Goal: Task Accomplishment & Management: Use online tool/utility

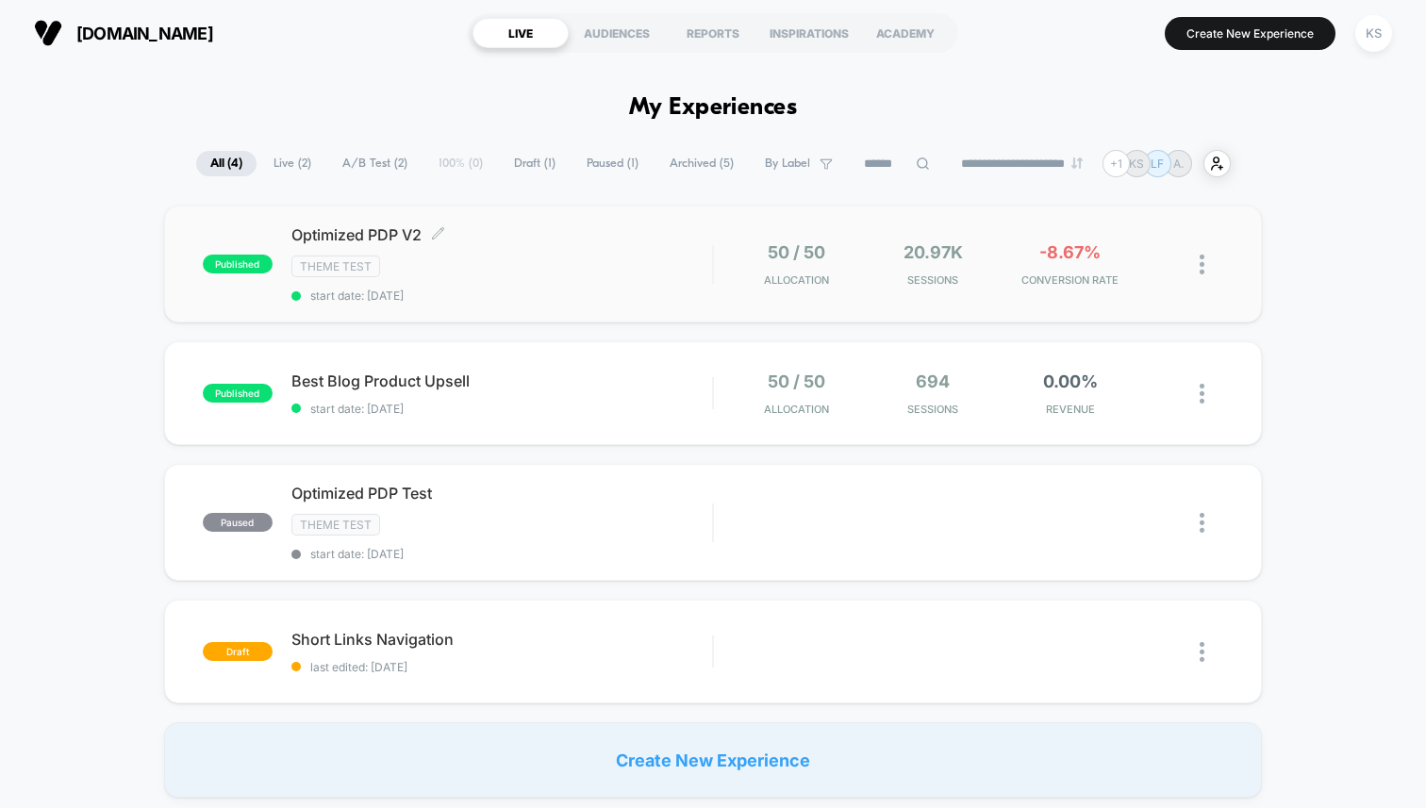
click at [557, 270] on div "Theme Test" at bounding box center [501, 267] width 420 height 22
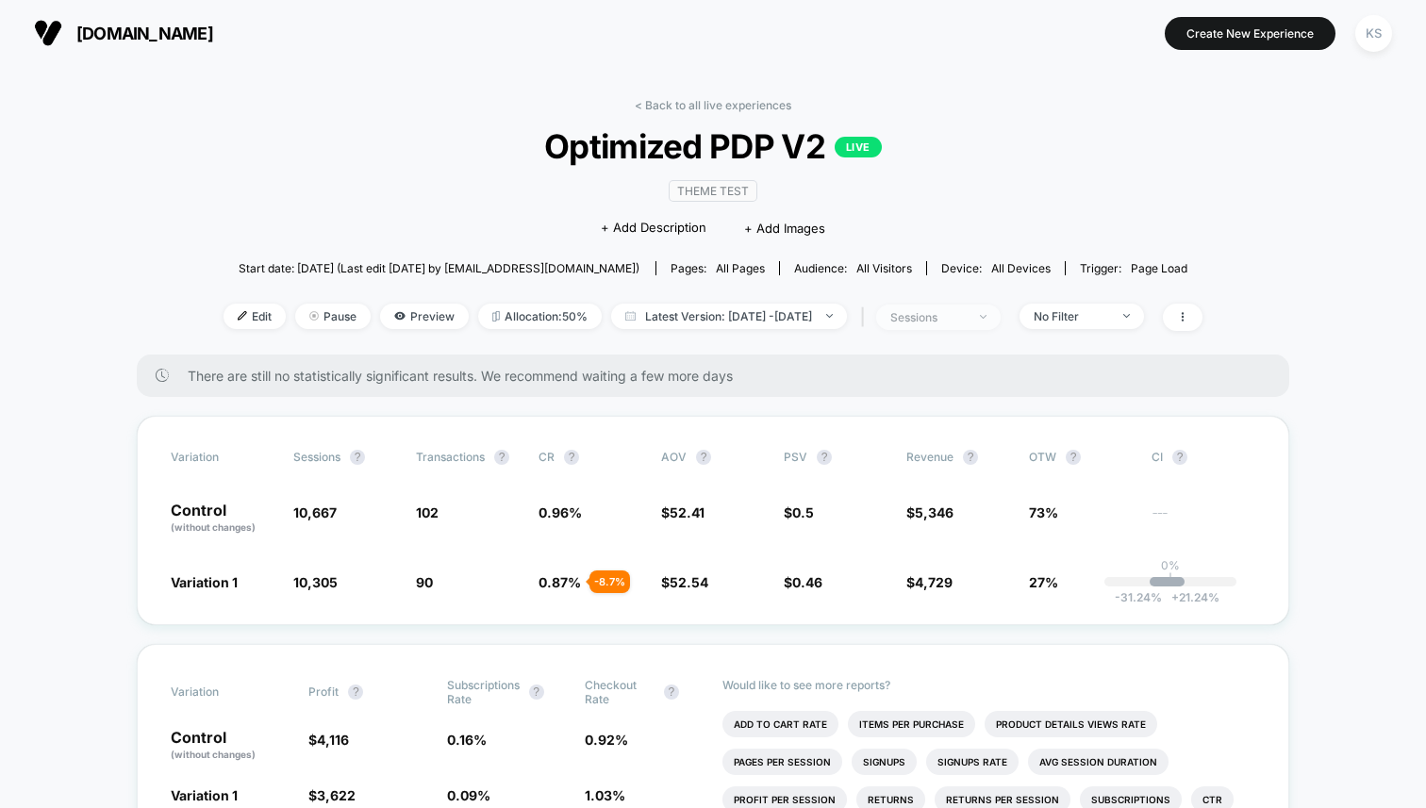
click at [962, 317] on div "sessions" at bounding box center [927, 317] width 75 height 14
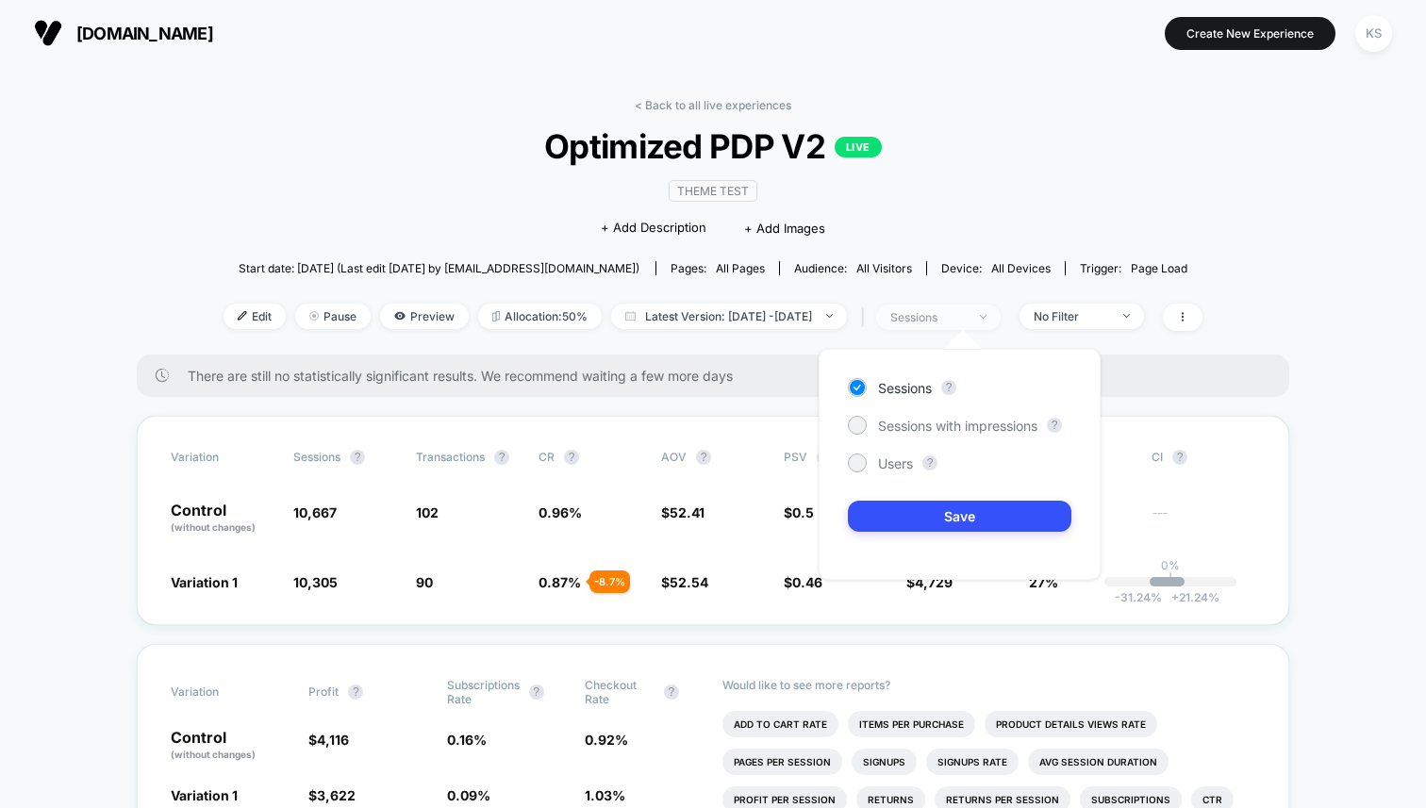
click at [962, 317] on div "sessions" at bounding box center [927, 317] width 75 height 14
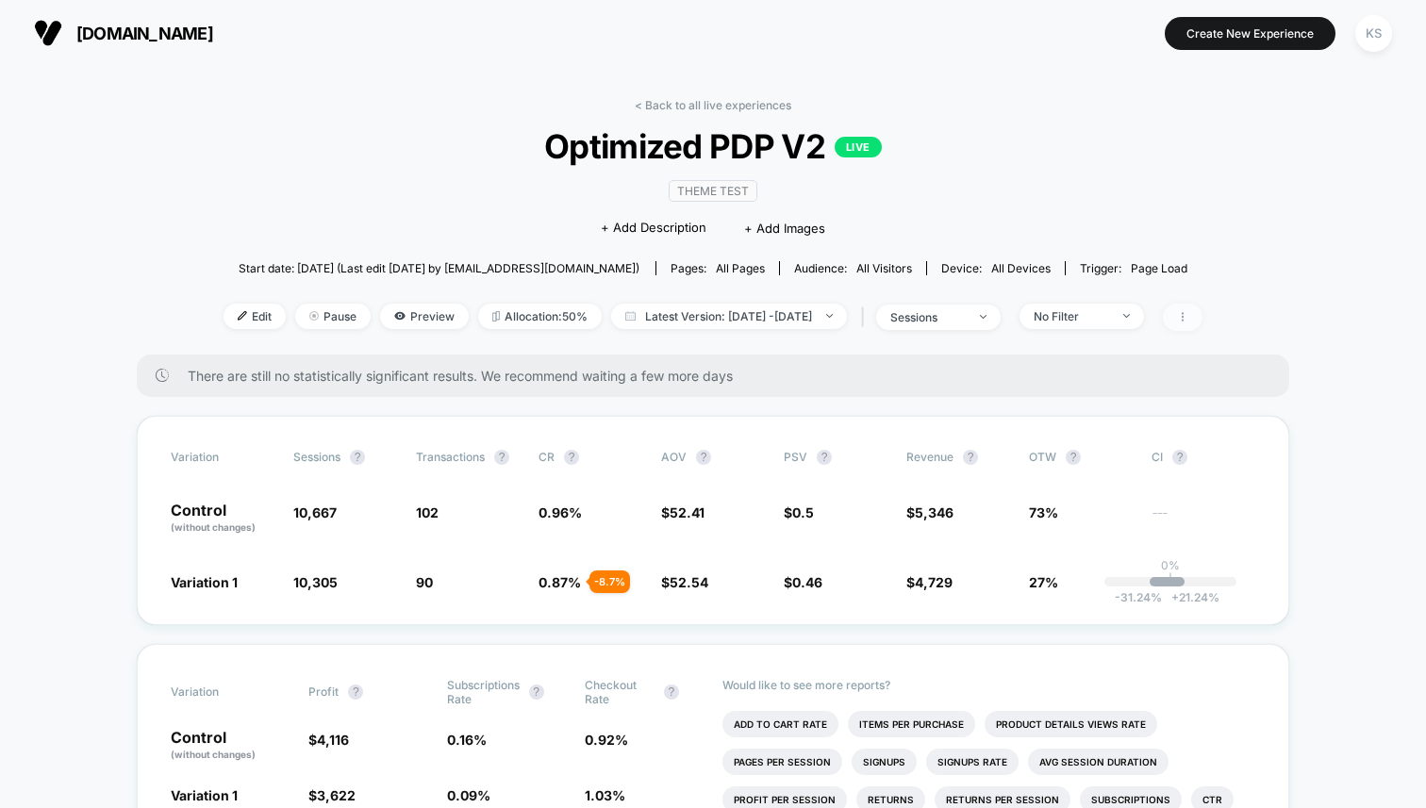
click at [1202, 322] on span at bounding box center [1182, 317] width 40 height 27
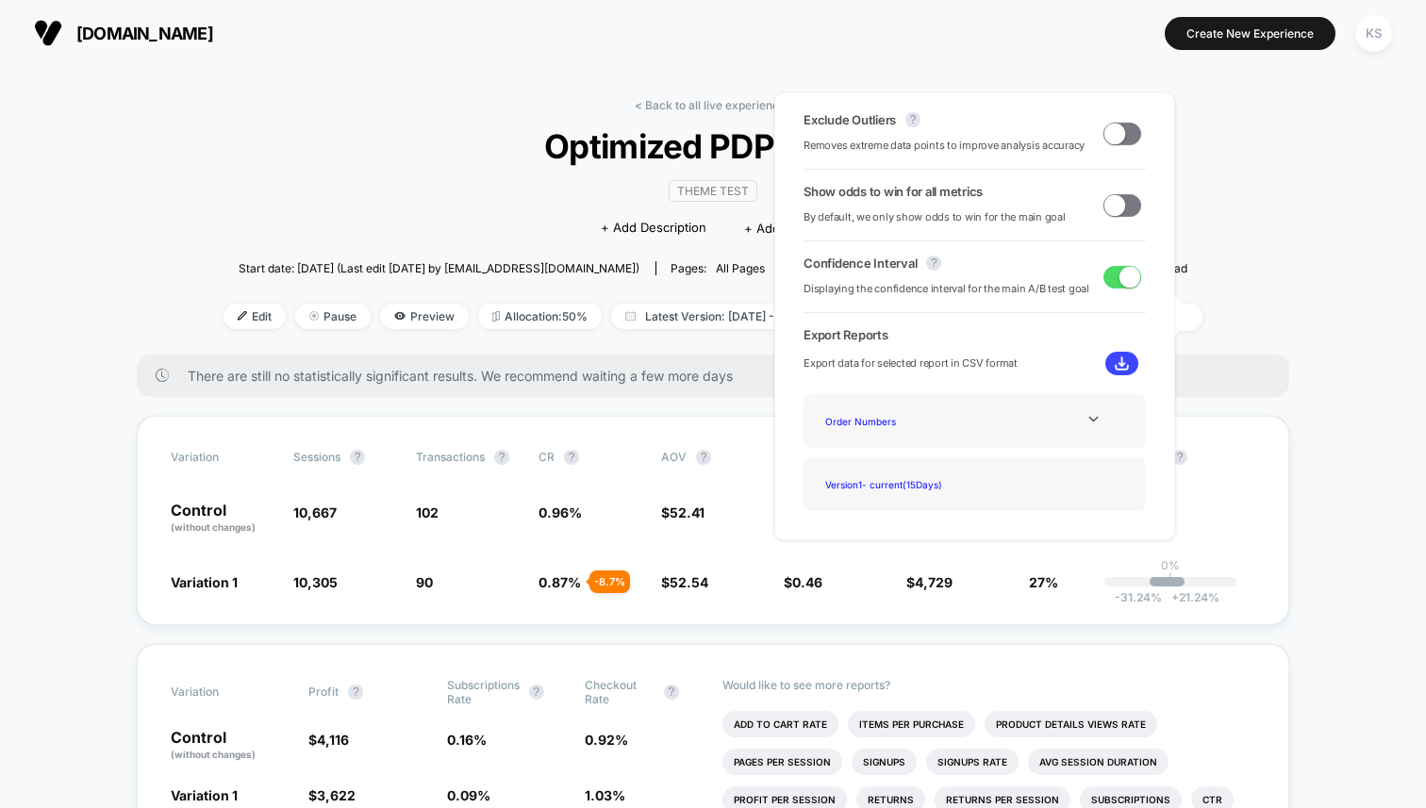
click at [1120, 136] on span at bounding box center [1122, 134] width 38 height 23
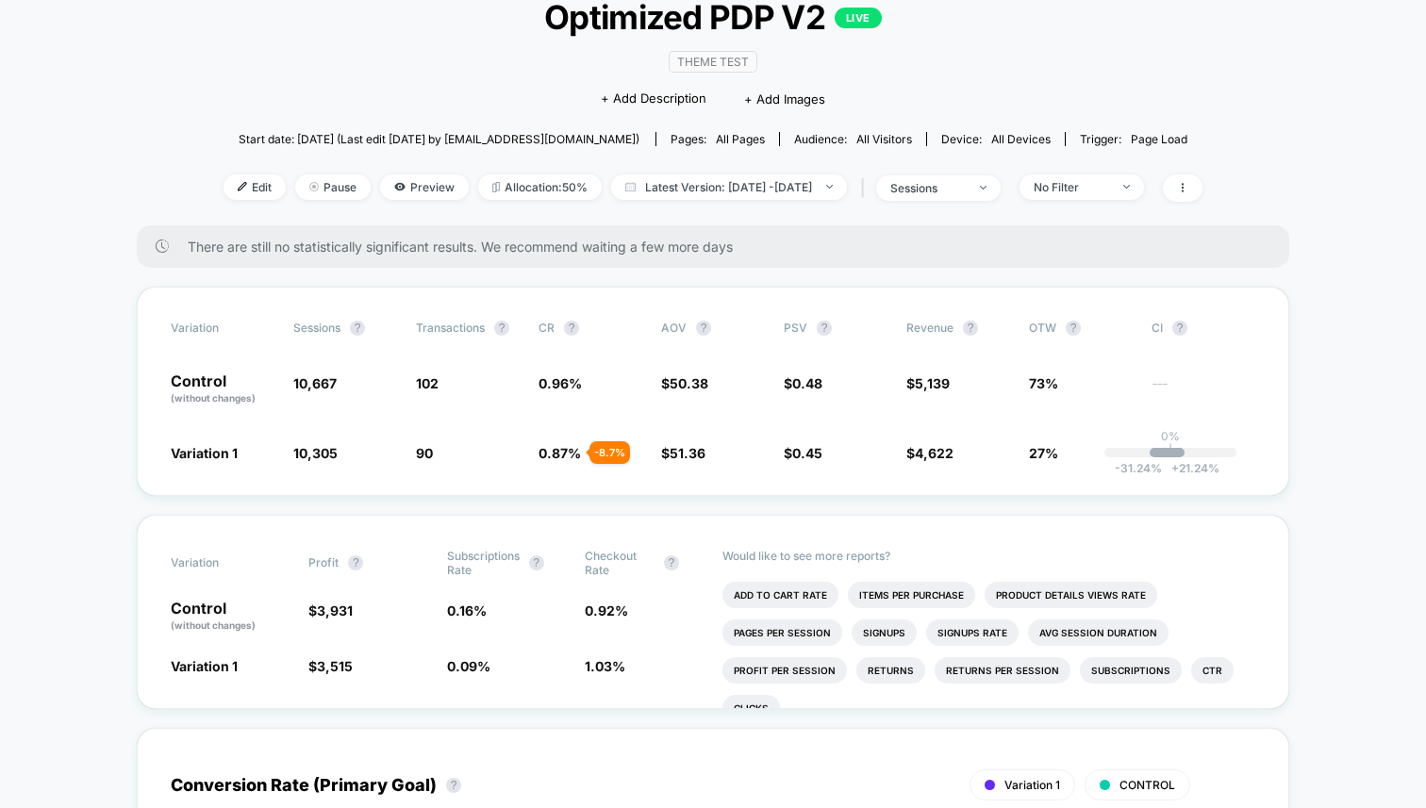
scroll to position [128, 0]
click at [1005, 444] on span "$ 4,622 - 6.9 %" at bounding box center [958, 453] width 104 height 19
click at [1202, 199] on span at bounding box center [1182, 188] width 40 height 27
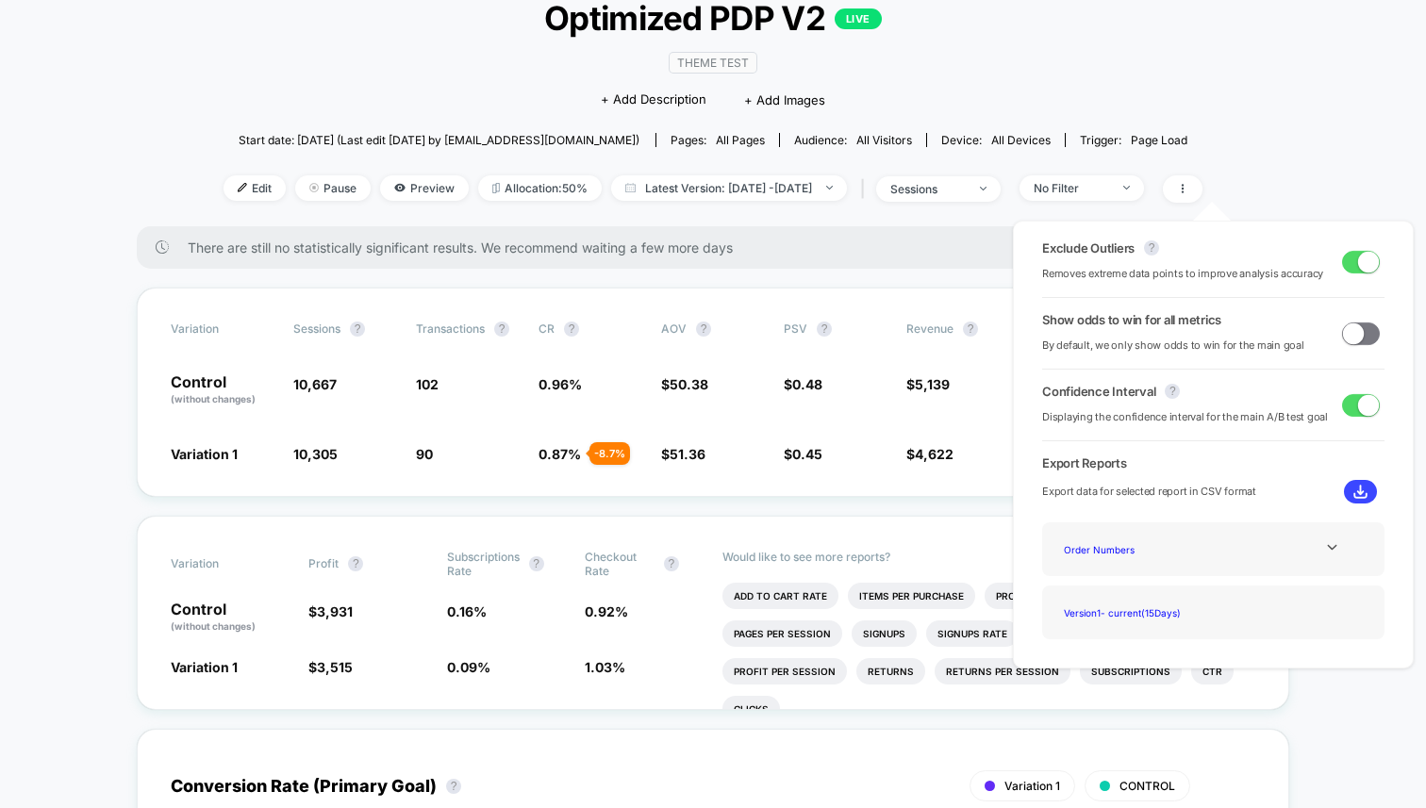
click at [1311, 534] on div "Order Numbers" at bounding box center [1213, 549] width 342 height 54
click at [1325, 543] on icon at bounding box center [1332, 547] width 14 height 14
click at [1122, 552] on div "Order Numbers" at bounding box center [1131, 548] width 151 height 25
click at [1132, 623] on div "Version 1 - current ( 15 Days)" at bounding box center [1131, 612] width 151 height 25
click at [1133, 613] on div "Version 1 - current ( 15 Days)" at bounding box center [1131, 612] width 151 height 25
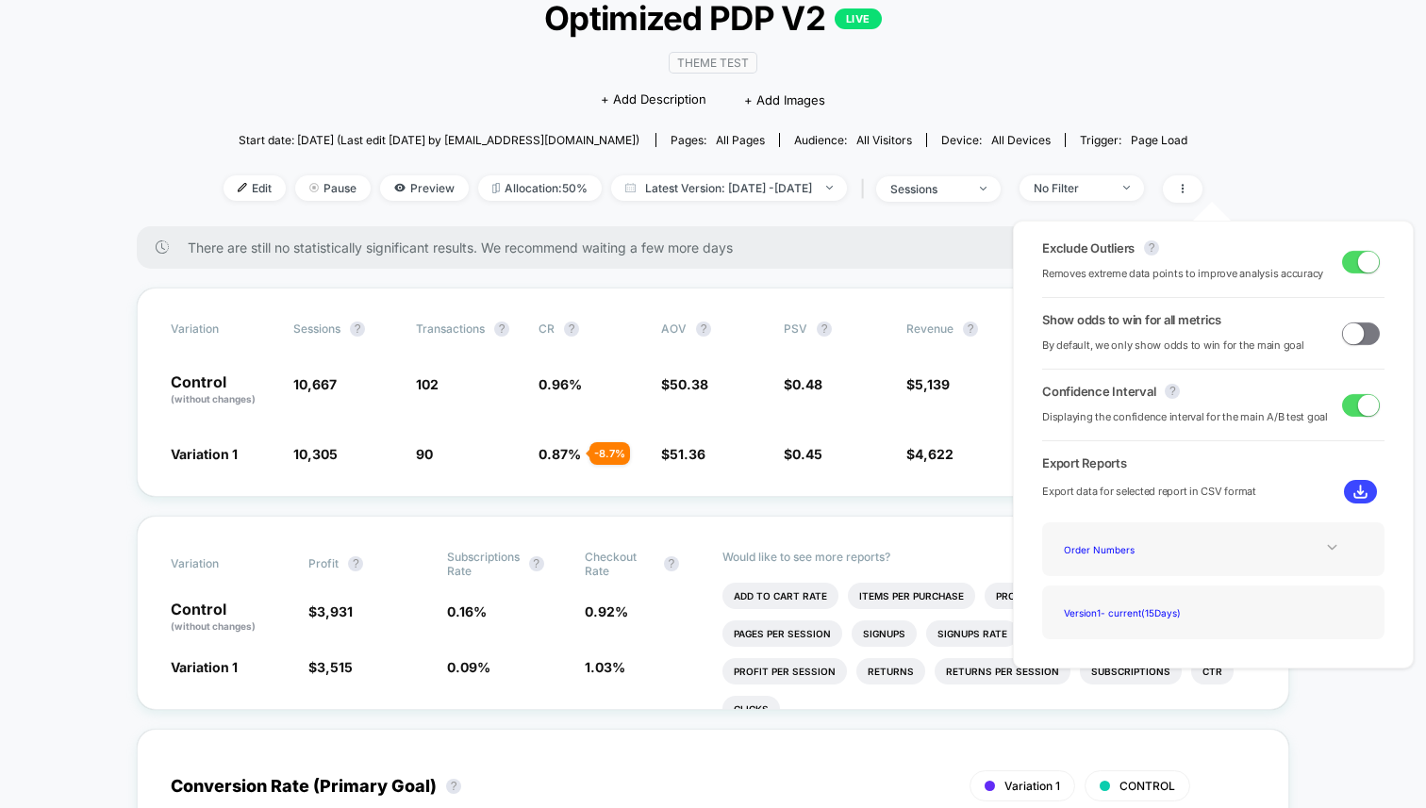
click at [1353, 489] on img at bounding box center [1360, 492] width 14 height 14
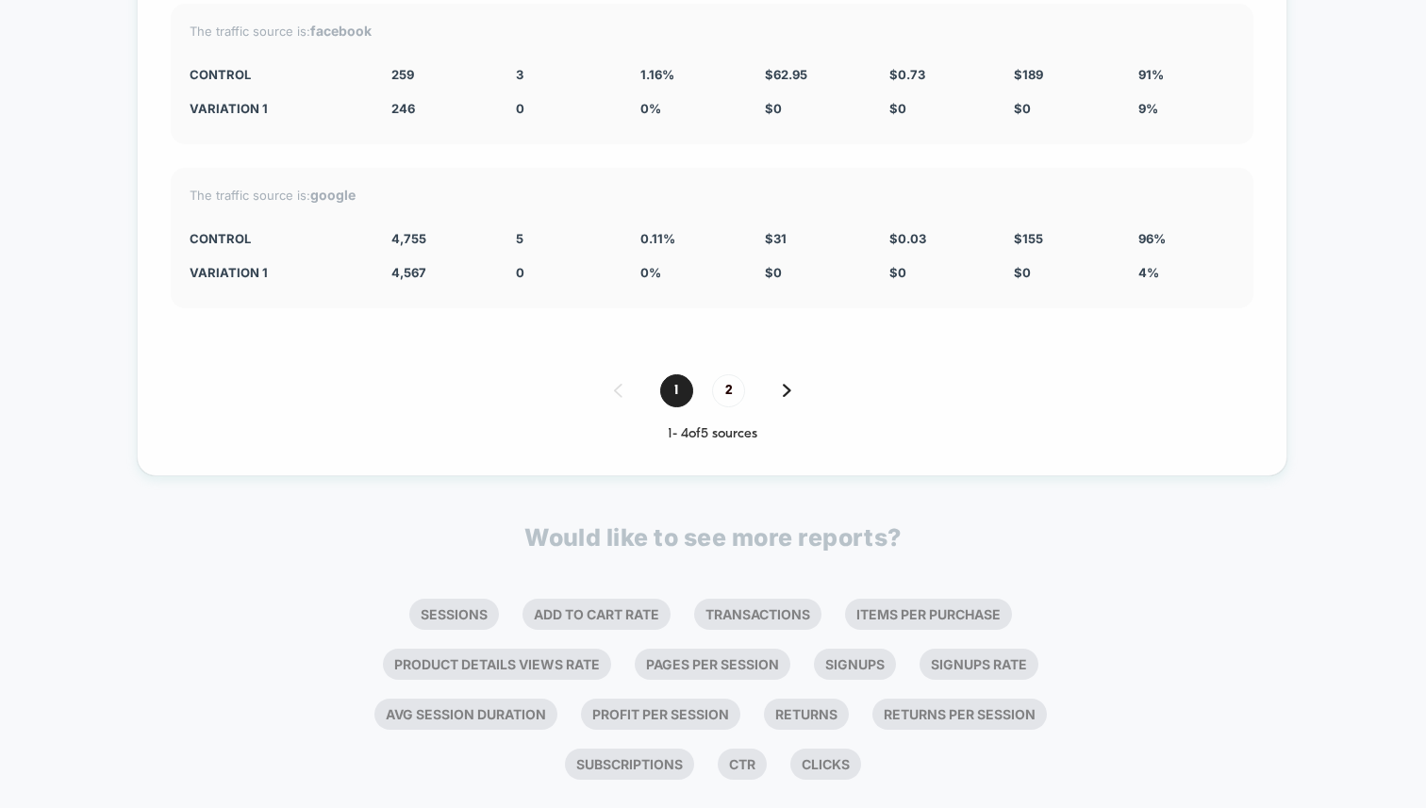
scroll to position [5699, 0]
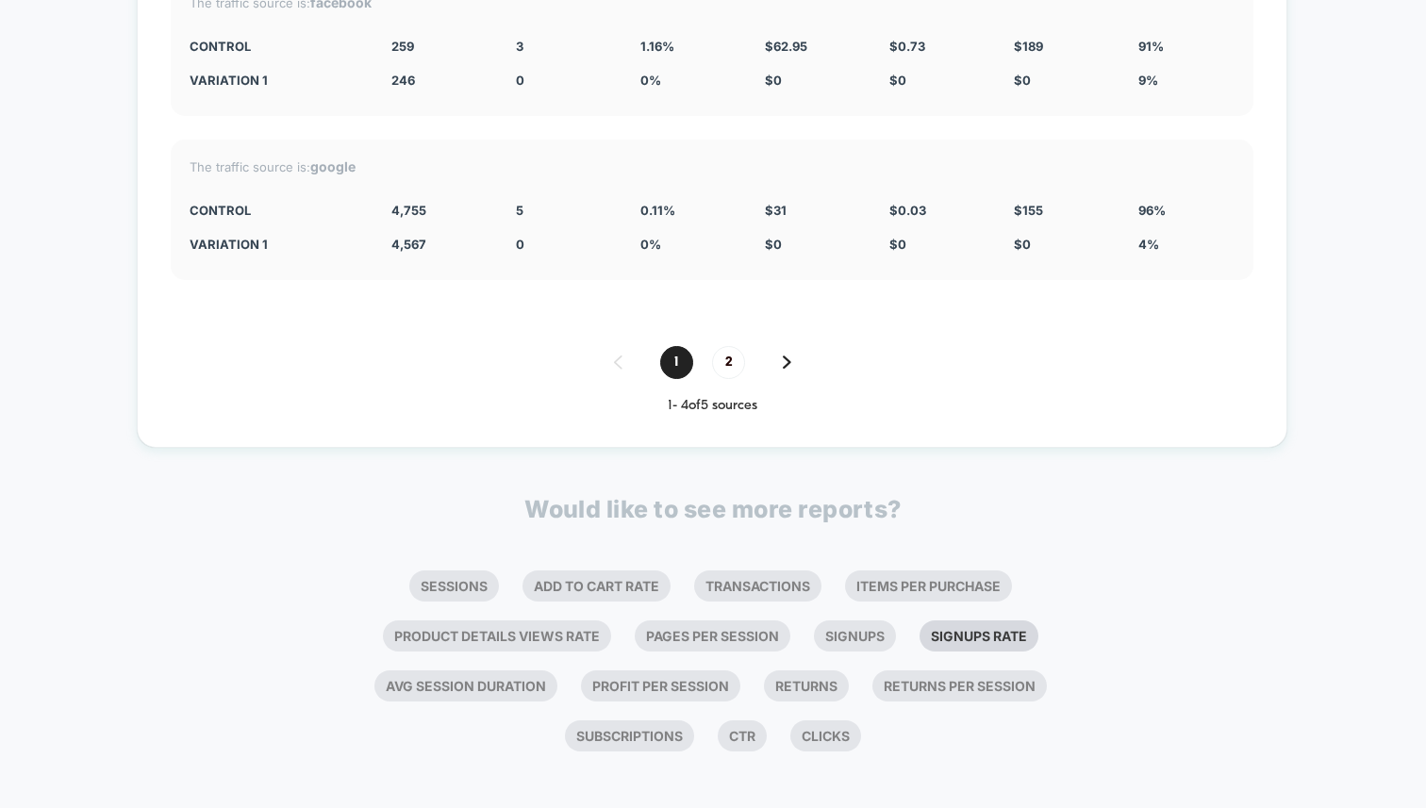
click at [965, 625] on li "Signups Rate" at bounding box center [978, 635] width 119 height 31
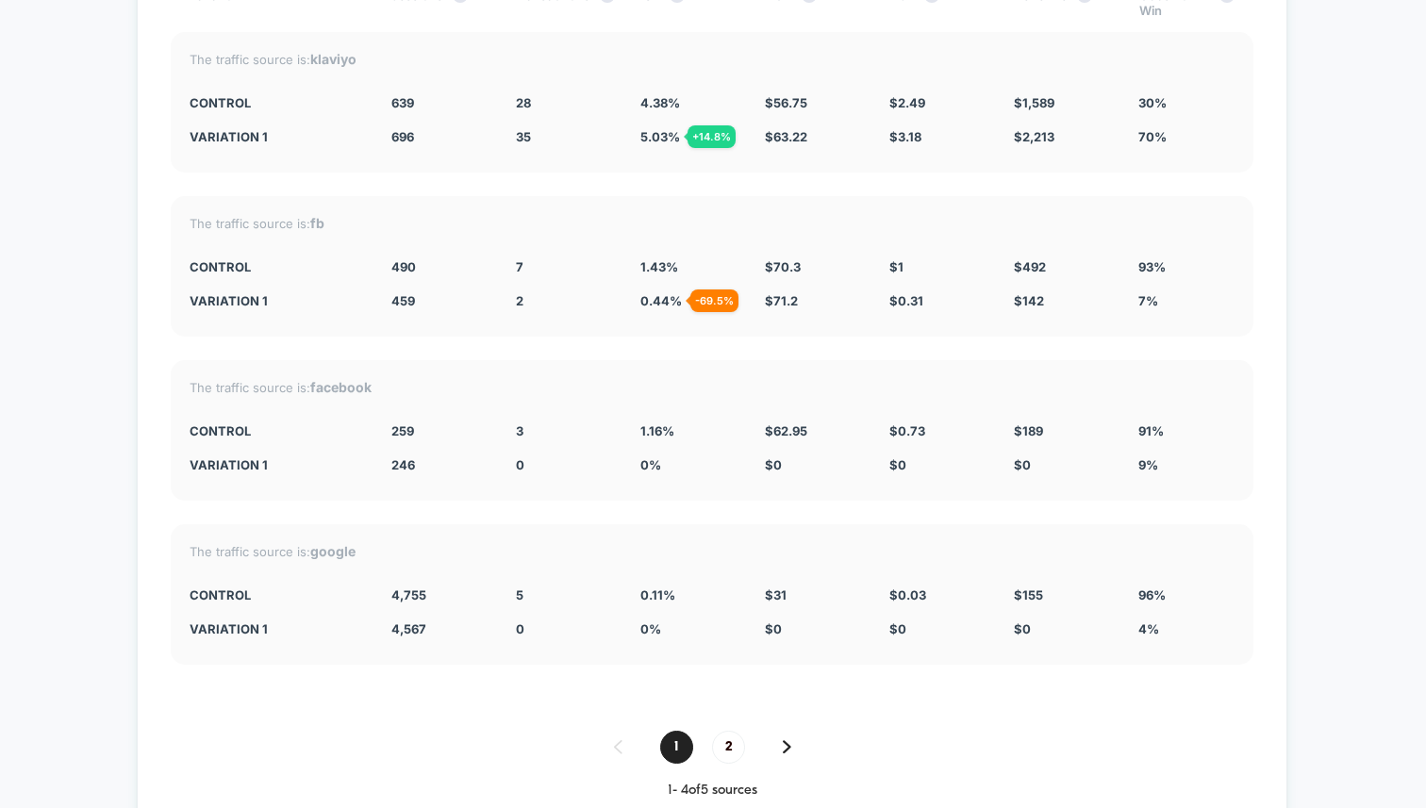
scroll to position [6163, 0]
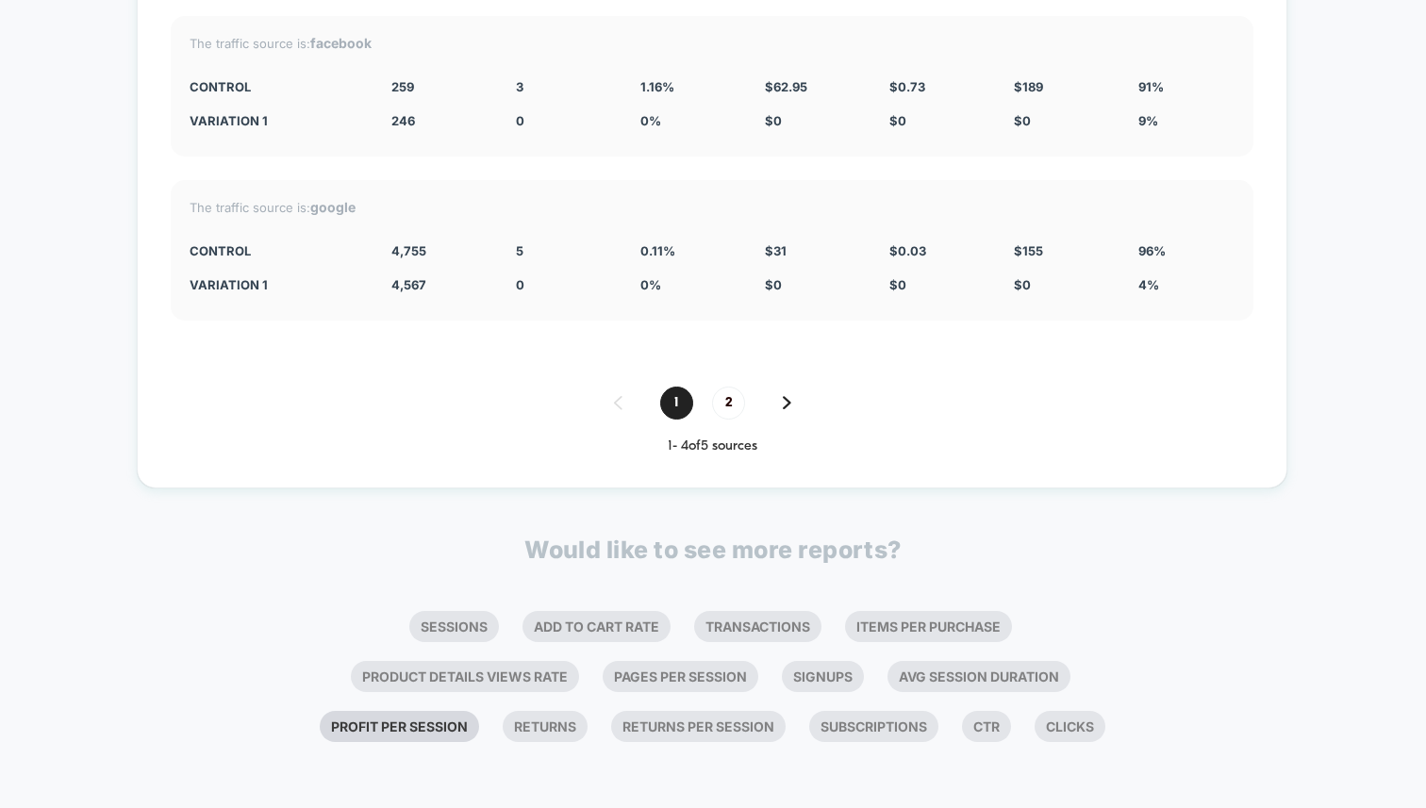
click at [467, 711] on li "Profit Per Session" at bounding box center [399, 726] width 159 height 31
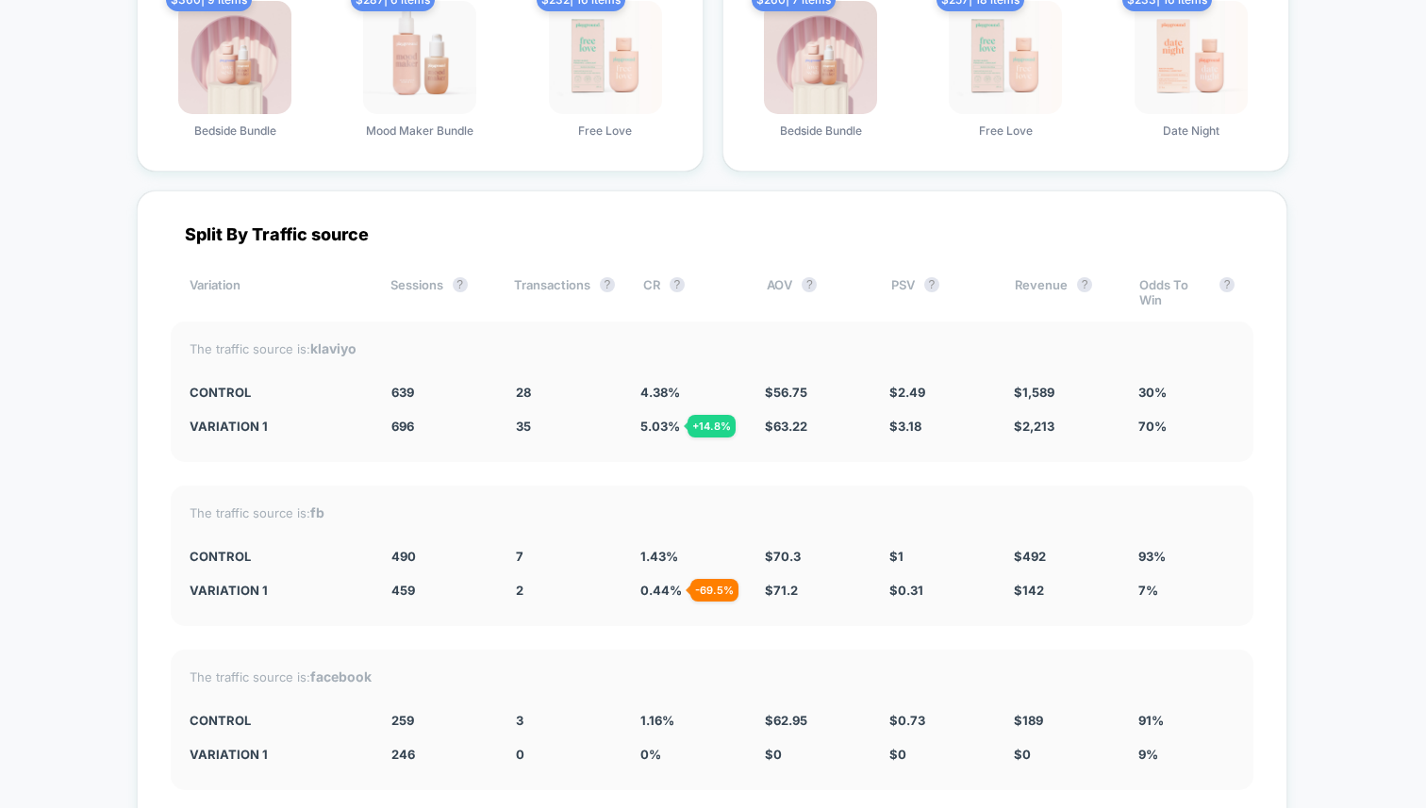
scroll to position [6577, 0]
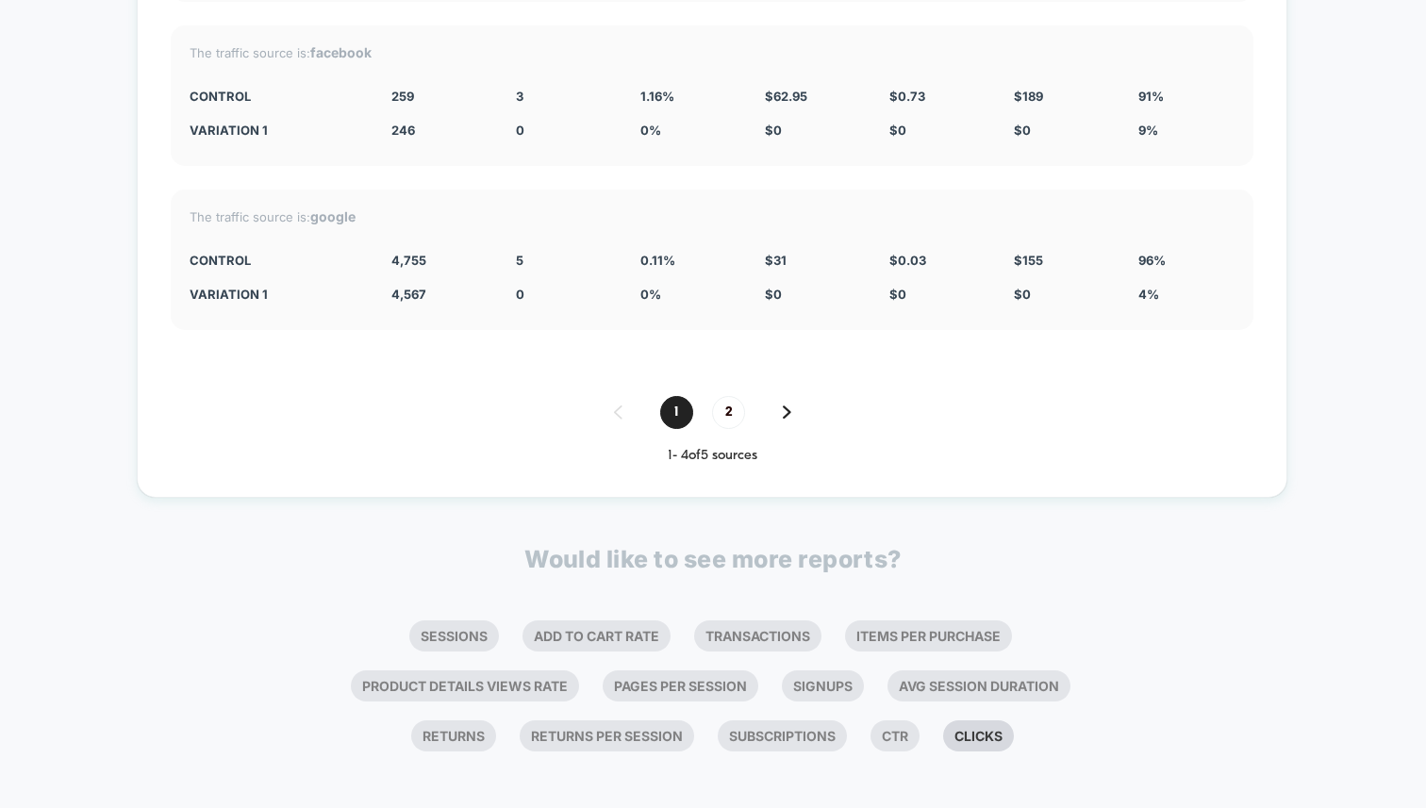
click at [952, 722] on li "Clicks" at bounding box center [978, 735] width 71 height 31
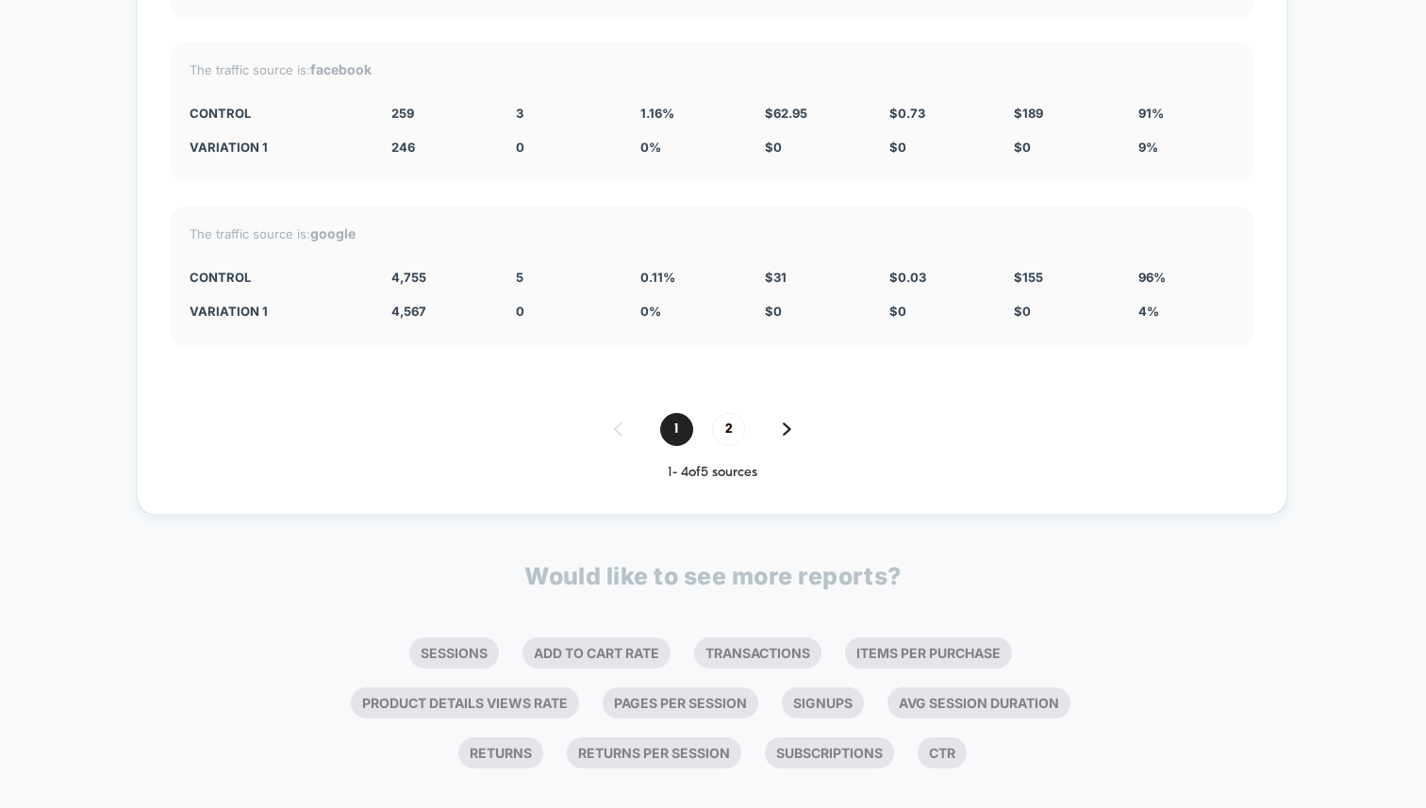
scroll to position [7041, 0]
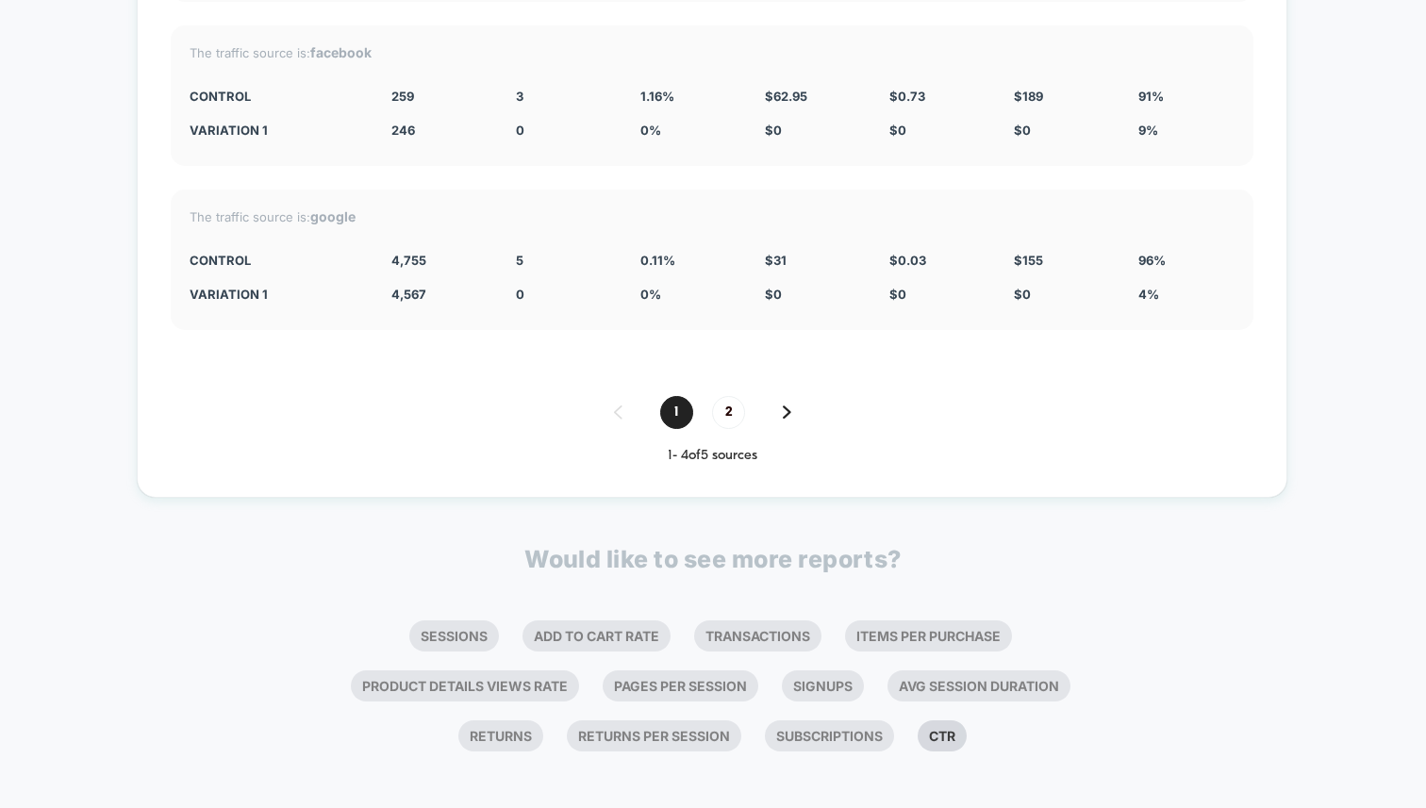
click at [935, 720] on li "Ctr" at bounding box center [941, 735] width 49 height 31
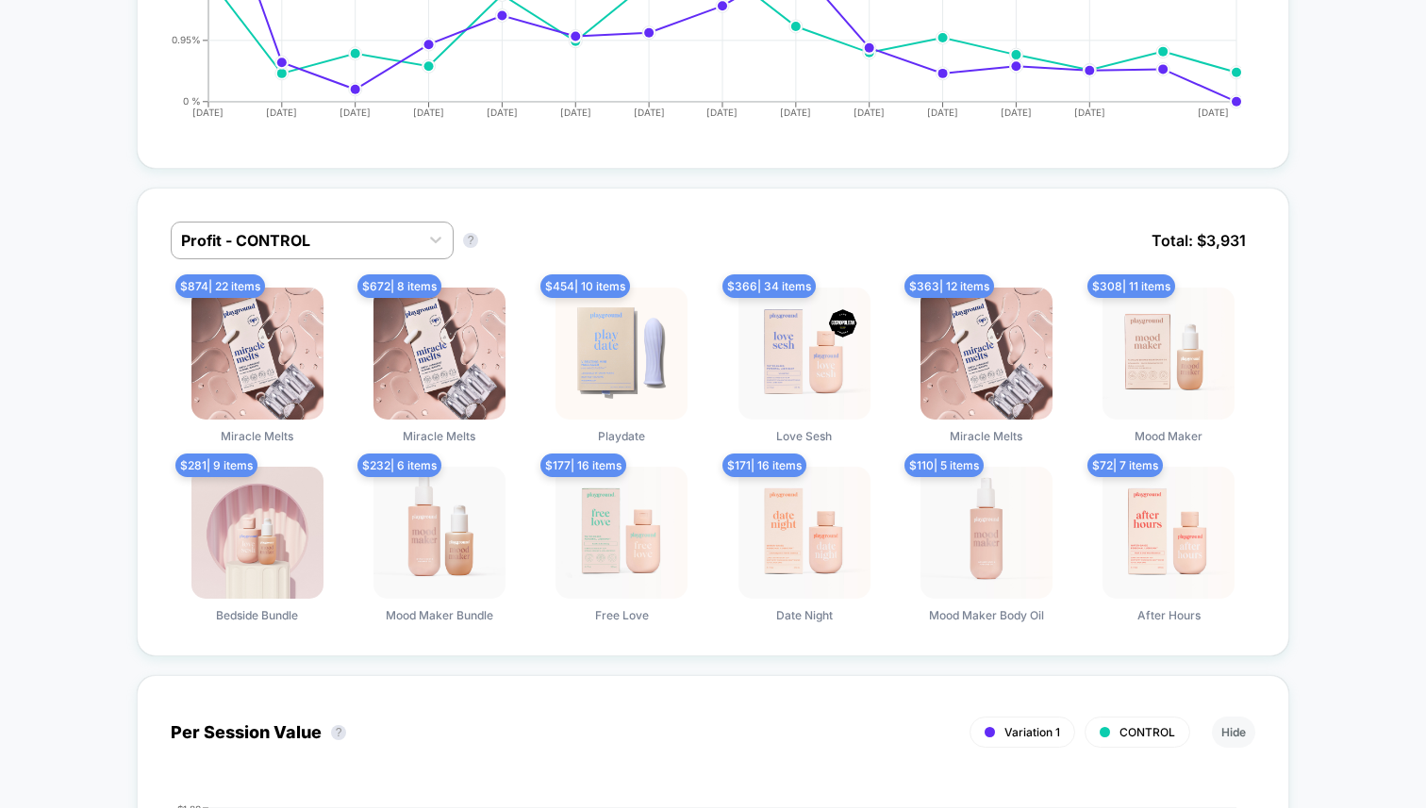
scroll to position [0, 0]
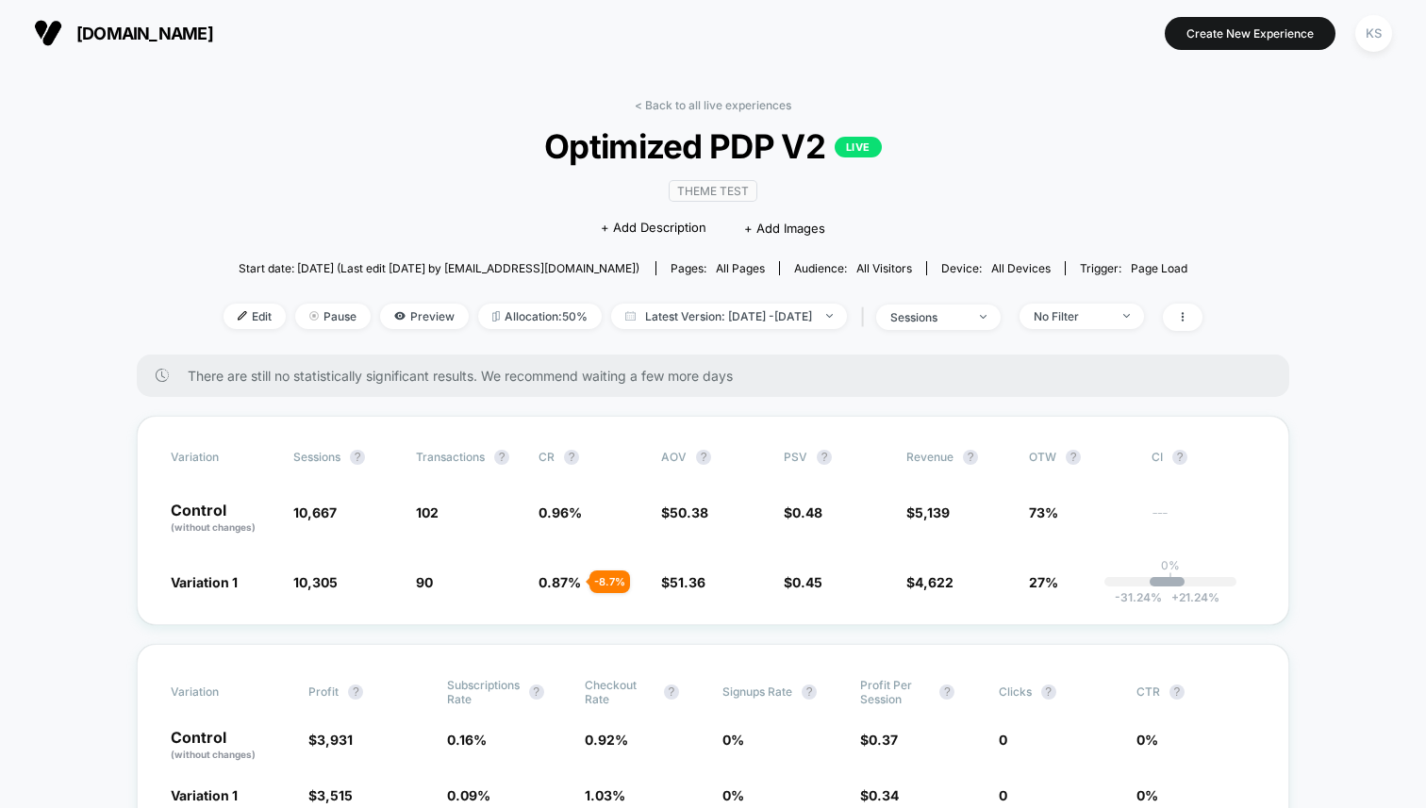
click at [769, 268] on span "Pages: all pages" at bounding box center [717, 268] width 124 height 14
click at [238, 312] on img at bounding box center [242, 315] width 9 height 9
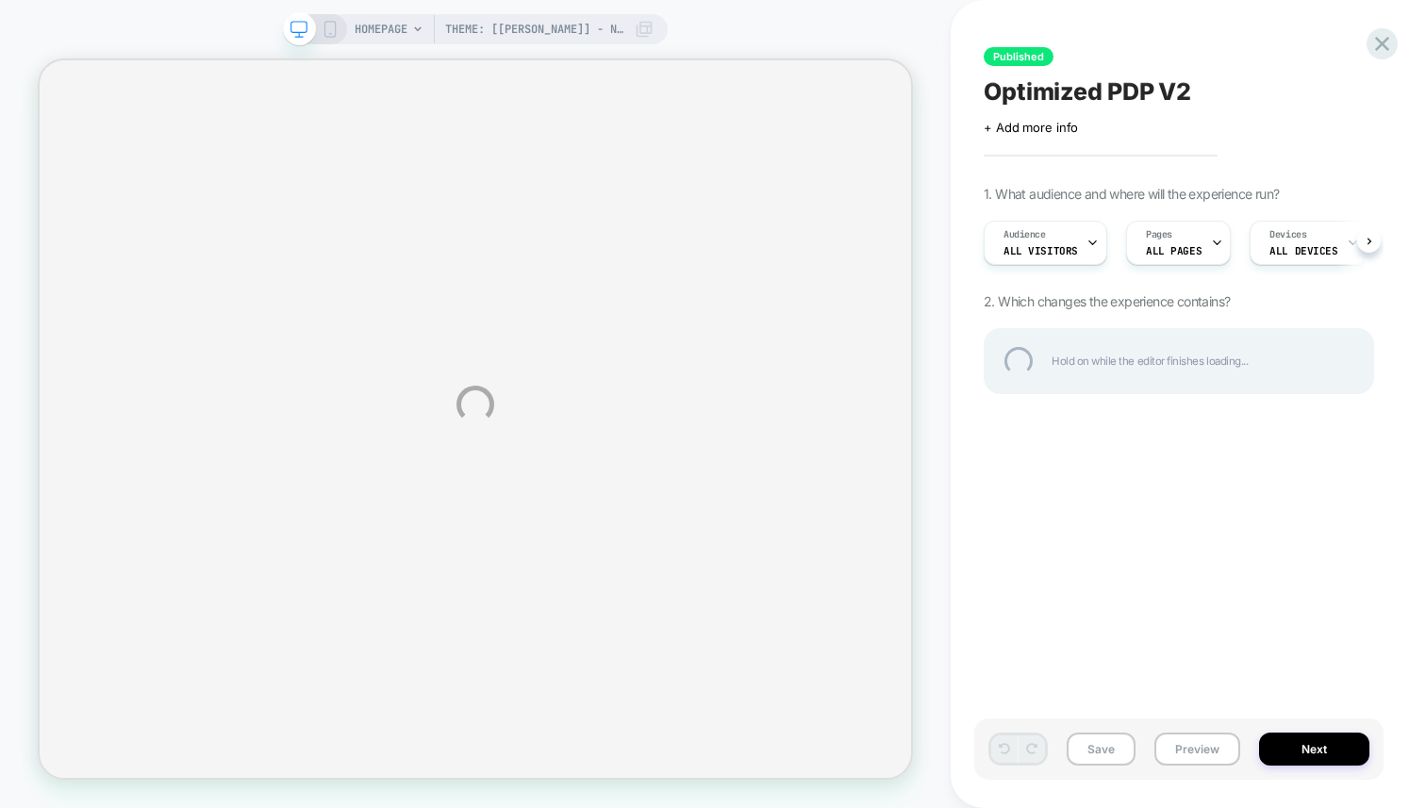
click at [1172, 256] on div "Theme: [[PERSON_NAME]] - new PDPs + shop all HOMEPAGE Theme: [[PERSON_NAME]] - …" at bounding box center [713, 404] width 1426 height 808
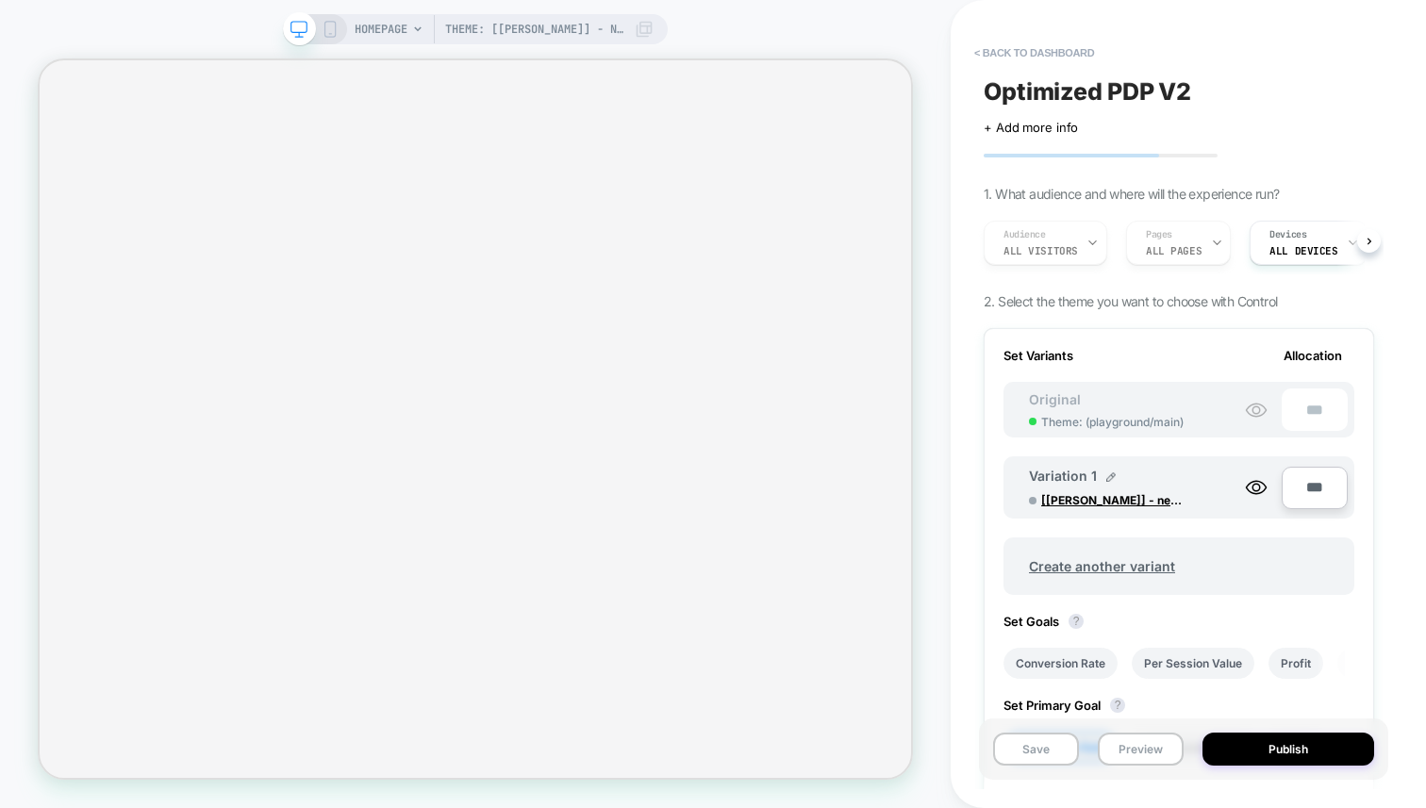
scroll to position [0, 2]
click at [1178, 249] on div "Audience All Visitors Pages ALL PAGES Devices ALL DEVICES" at bounding box center [1169, 242] width 390 height 63
click at [1306, 241] on div "Devices ALL DEVICES" at bounding box center [1303, 243] width 106 height 42
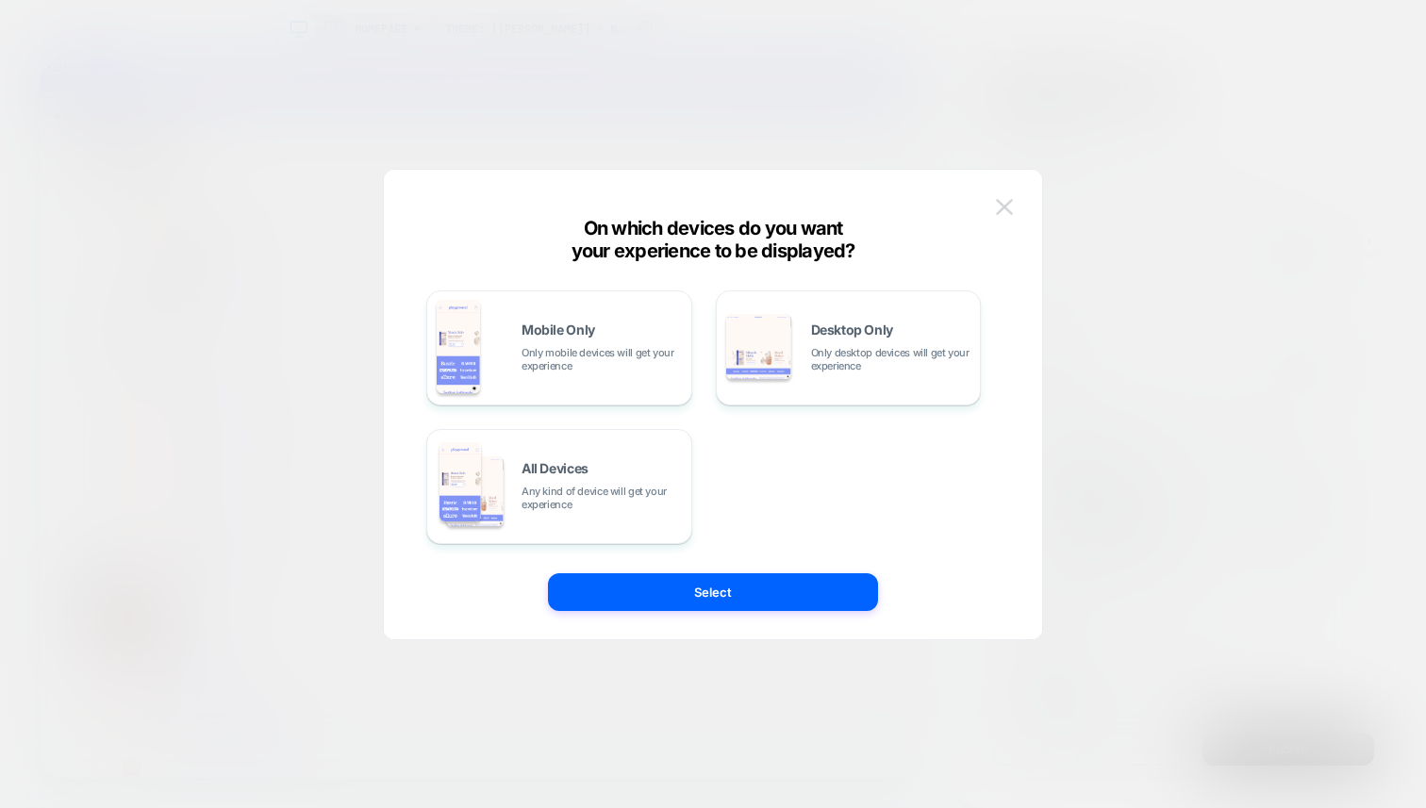
scroll to position [0, 0]
click at [1007, 200] on img at bounding box center [1004, 207] width 17 height 16
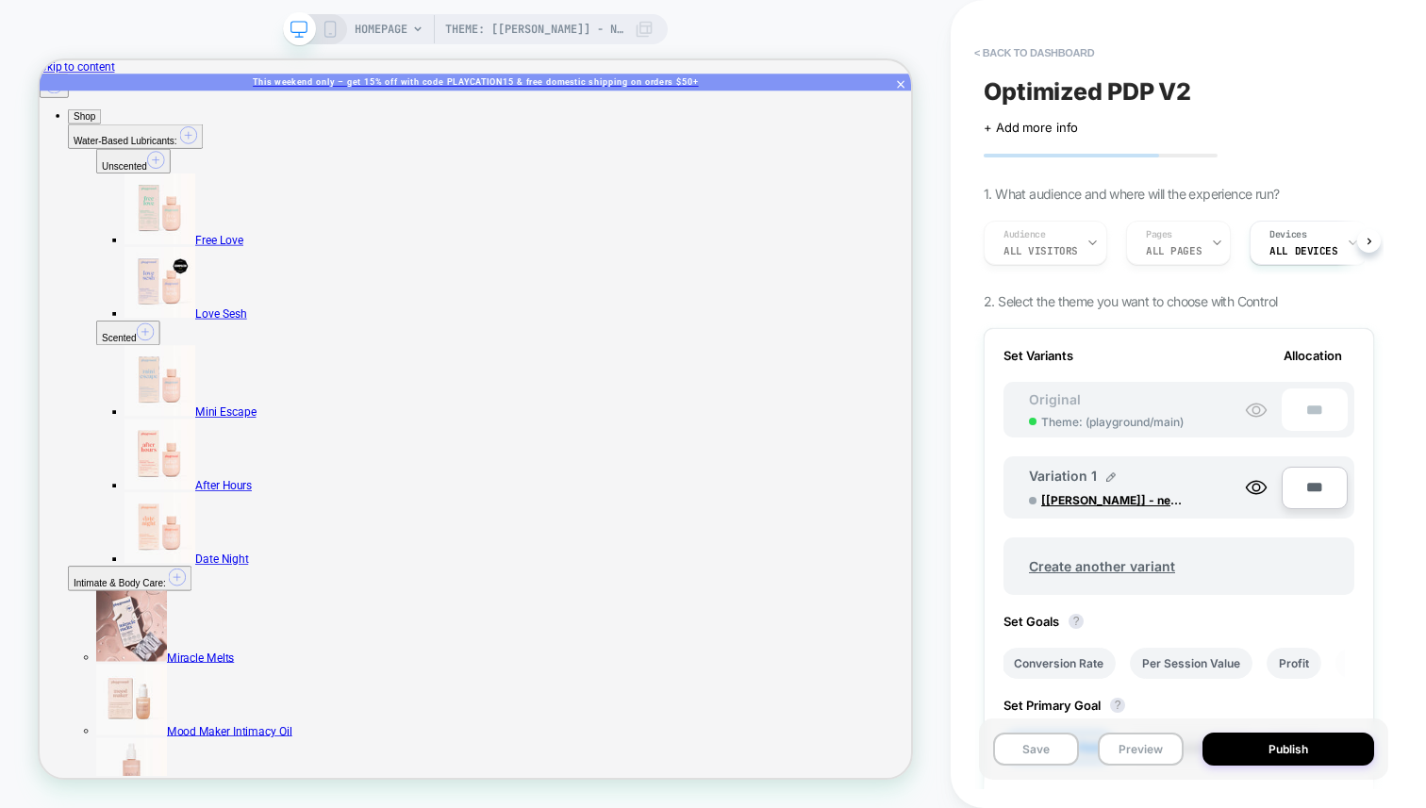
click at [1198, 230] on div "Audience All Visitors Pages ALL PAGES Devices ALL DEVICES" at bounding box center [1169, 242] width 390 height 63
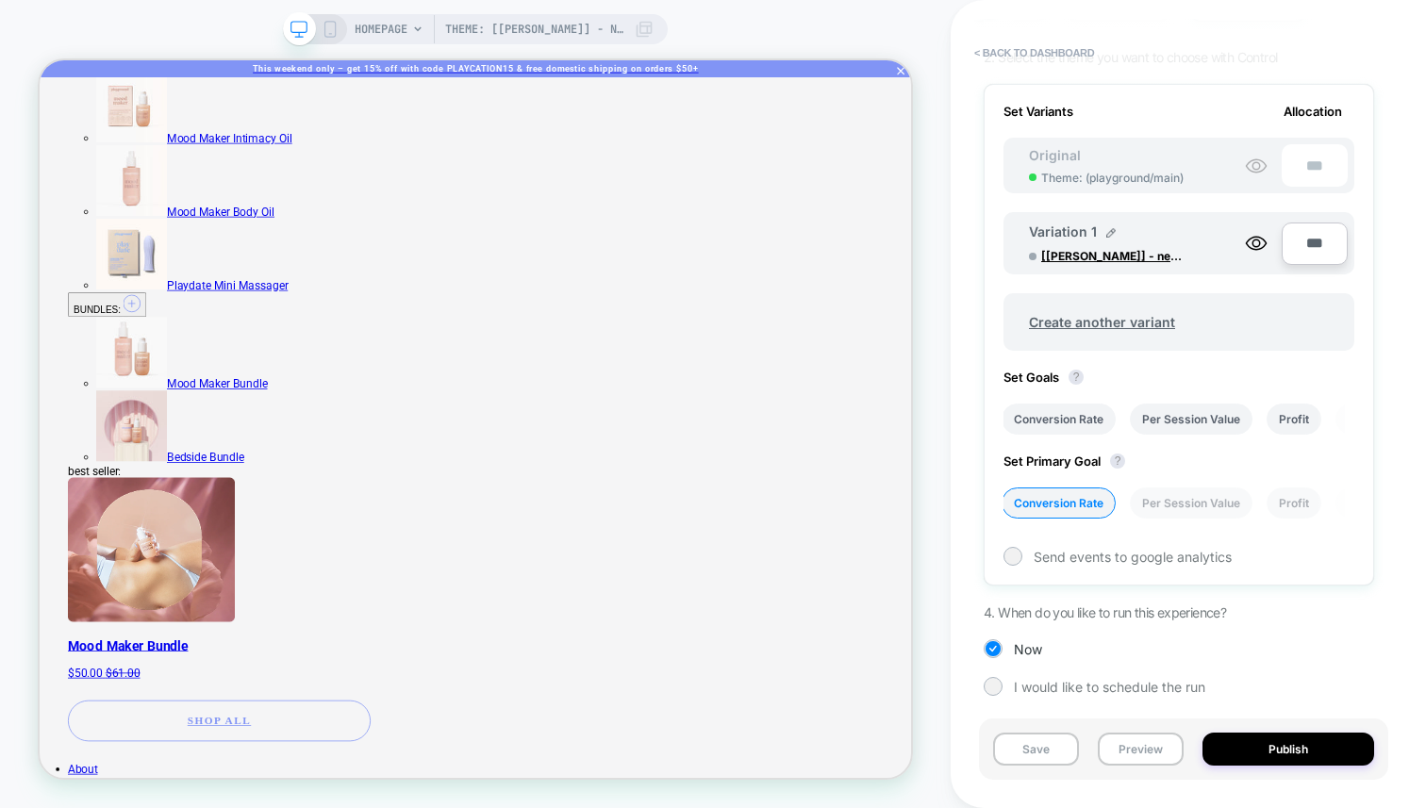
scroll to position [861, 0]
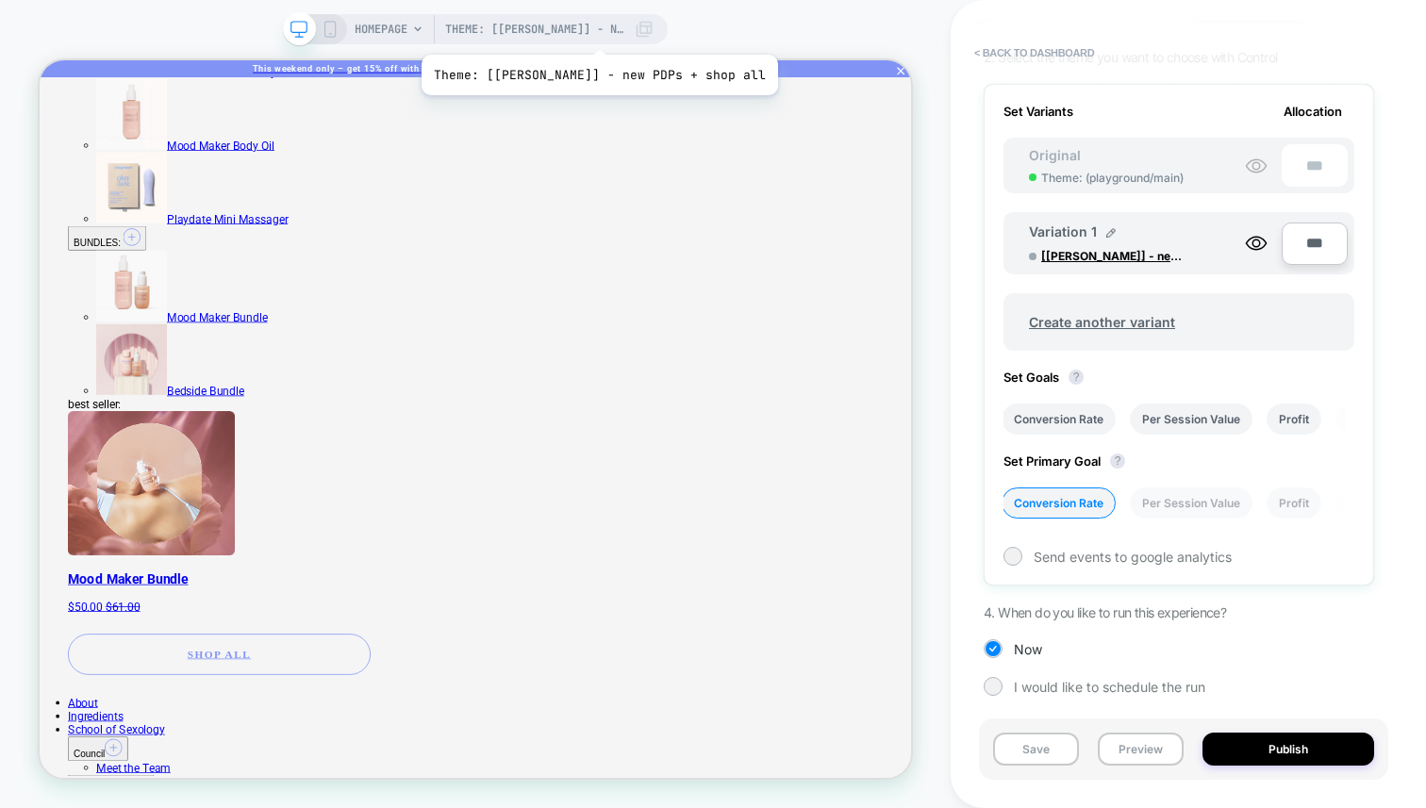
click at [583, 35] on span "Theme: [[PERSON_NAME]] - new PDPs + shop all" at bounding box center [534, 29] width 179 height 30
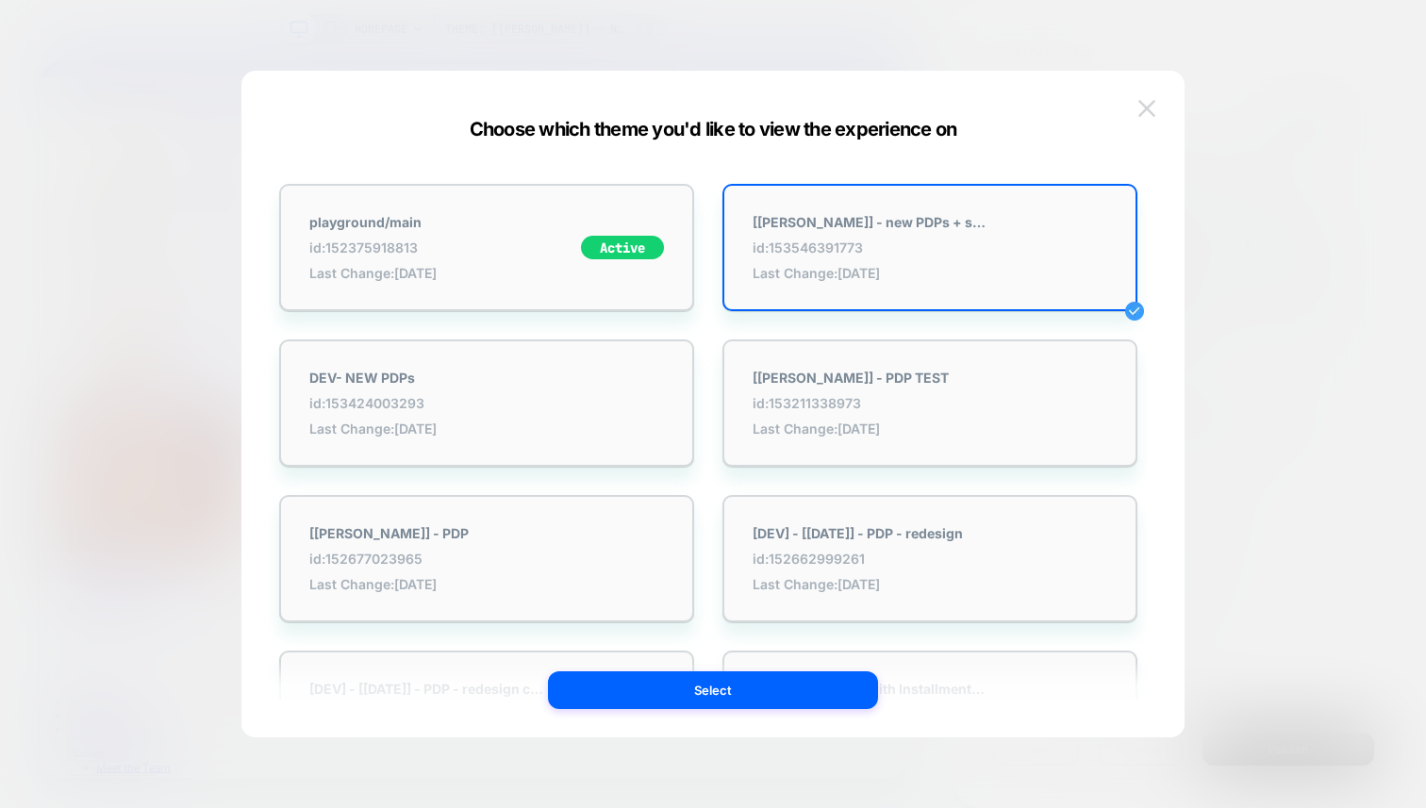
click at [1142, 102] on img at bounding box center [1146, 108] width 17 height 16
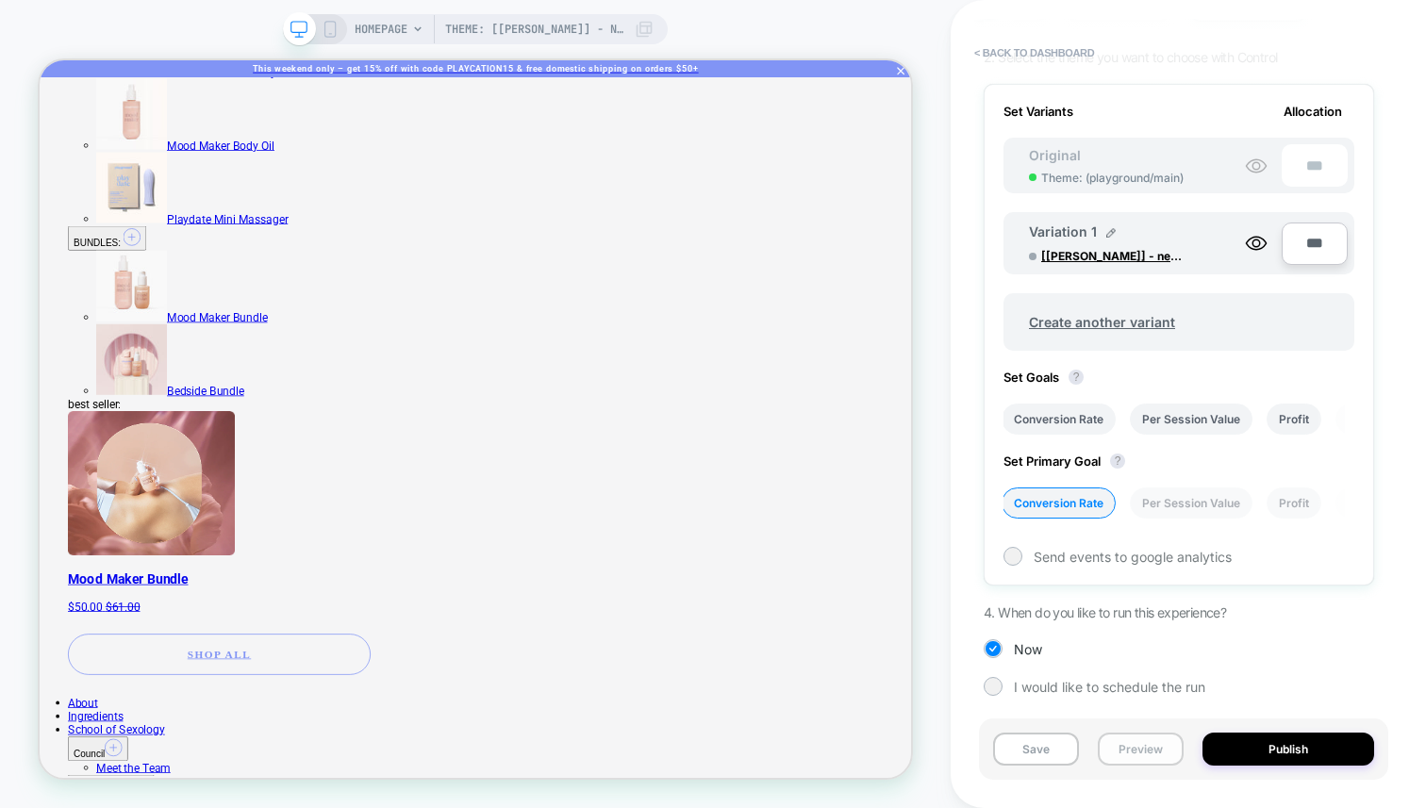
click at [1136, 752] on button "Preview" at bounding box center [1140, 749] width 86 height 33
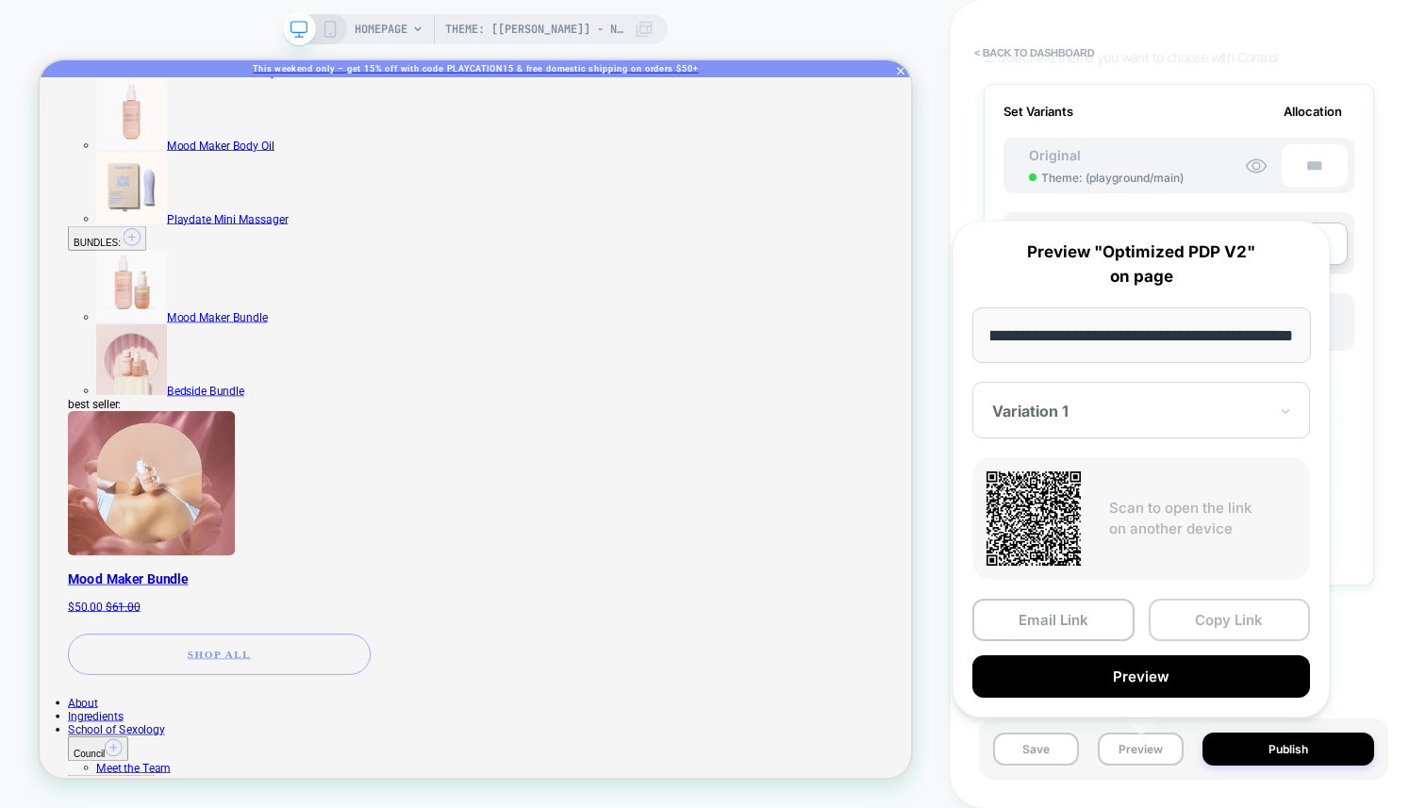
scroll to position [0, 0]
click at [1207, 619] on button "Copy Link" at bounding box center [1229, 620] width 162 height 42
